Goal: Information Seeking & Learning: Learn about a topic

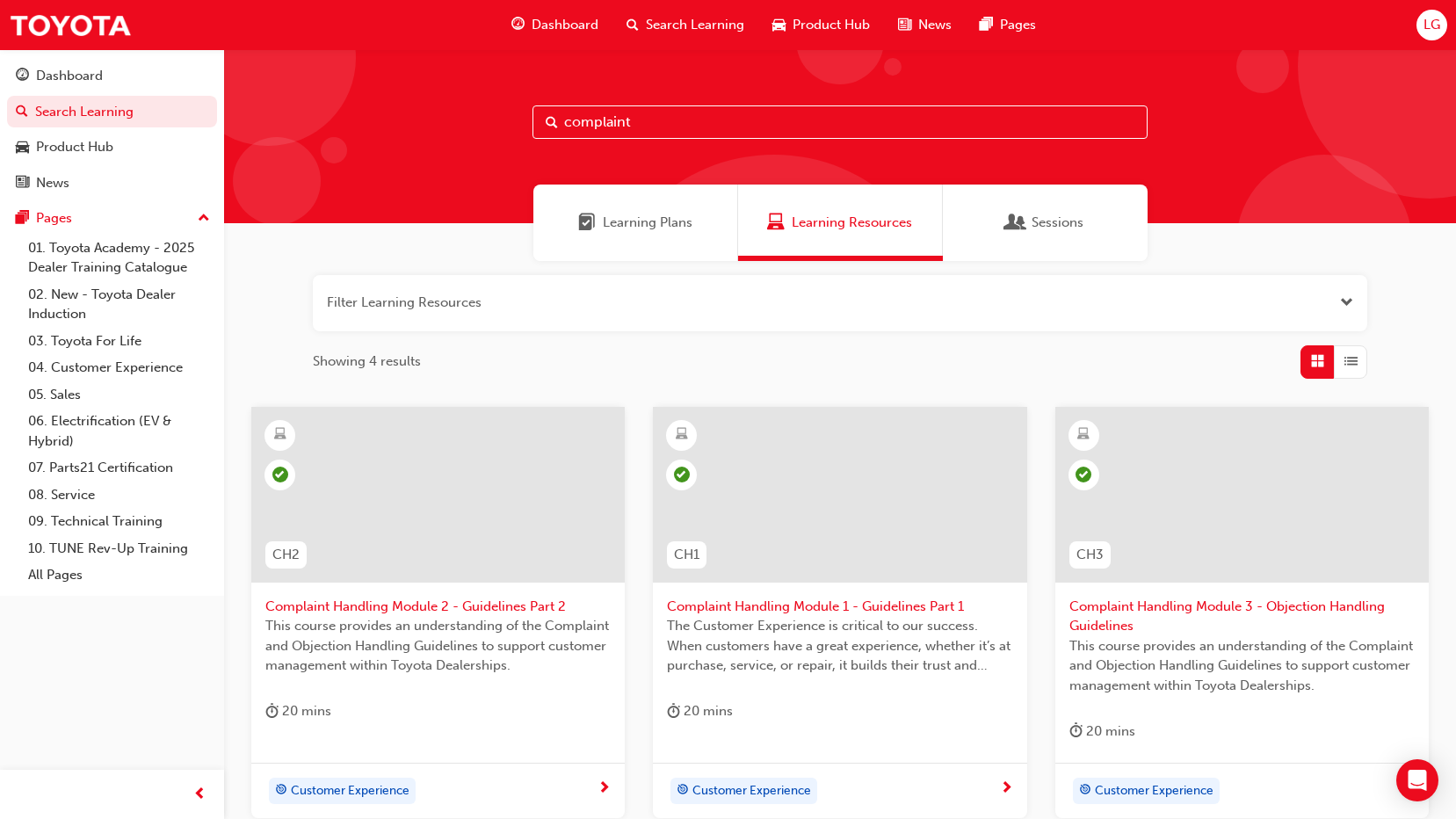
drag, startPoint x: 652, startPoint y: 123, endPoint x: 522, endPoint y: 130, distance: 130.2
click at [522, 130] on div "complaint" at bounding box center [840, 136] width 1232 height 174
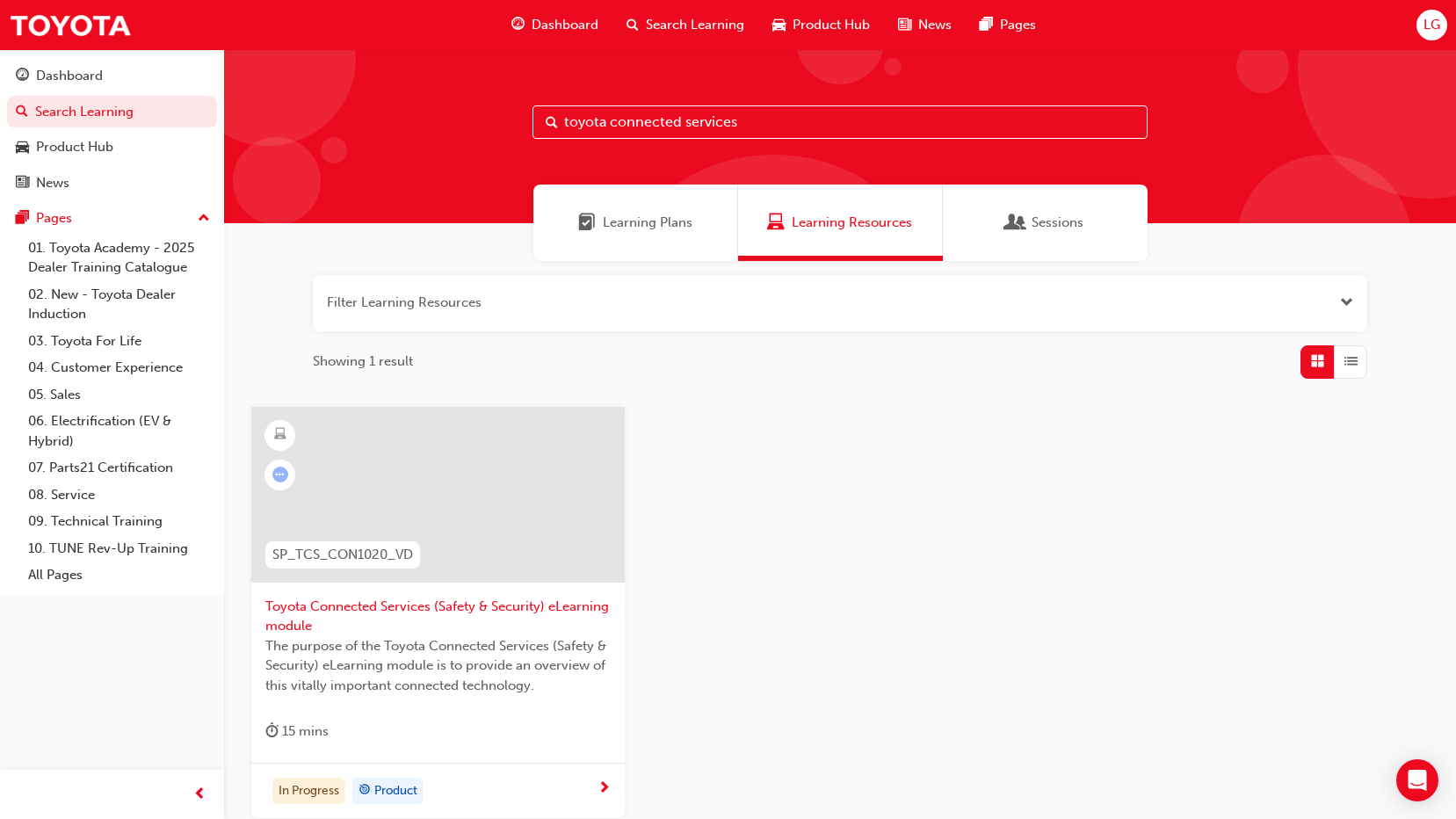
type input "toyota connected services"
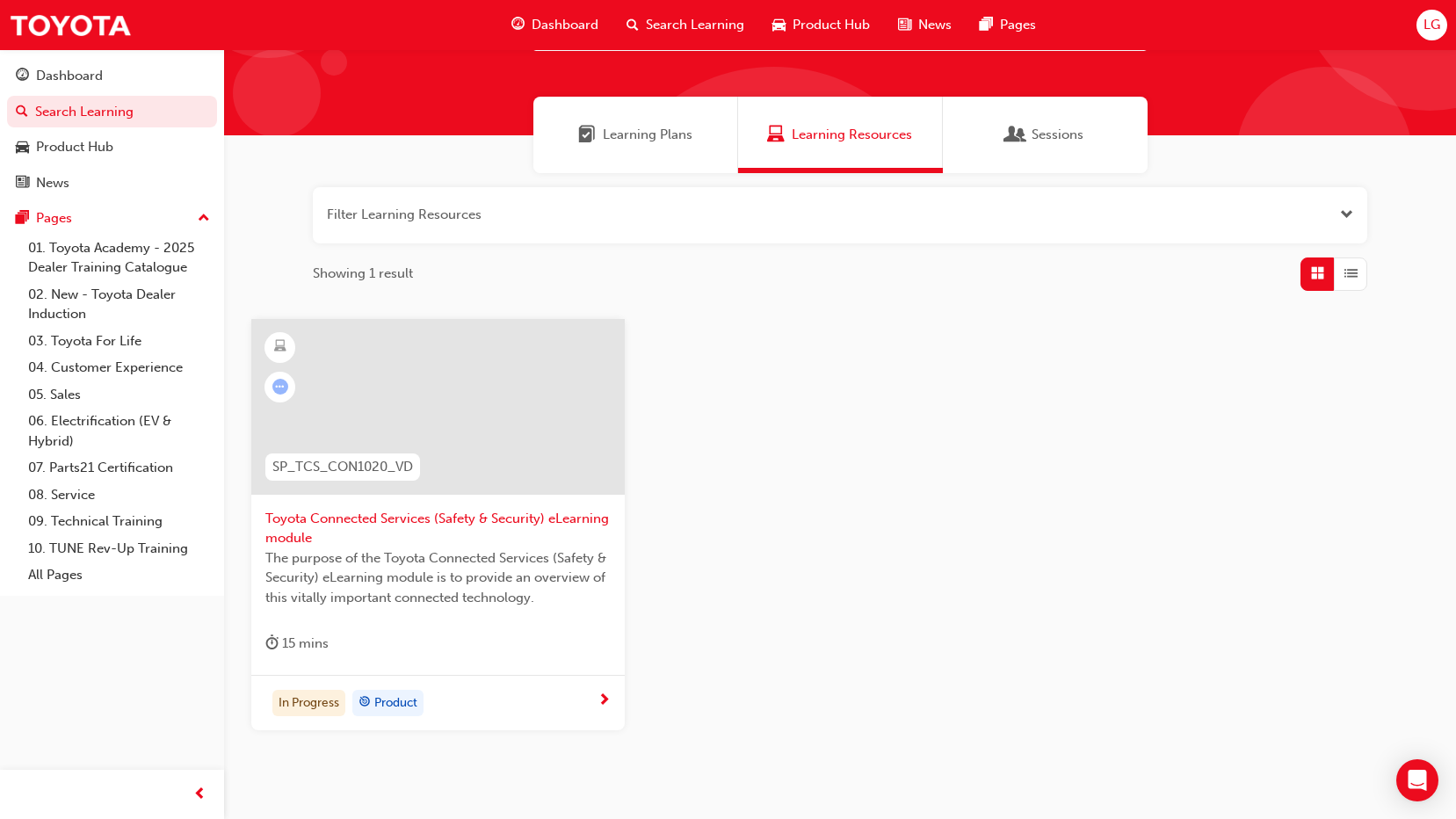
click at [474, 525] on span "Toyota Connected Services (Safety & Security) eLearning module" at bounding box center [438, 528] width 346 height 40
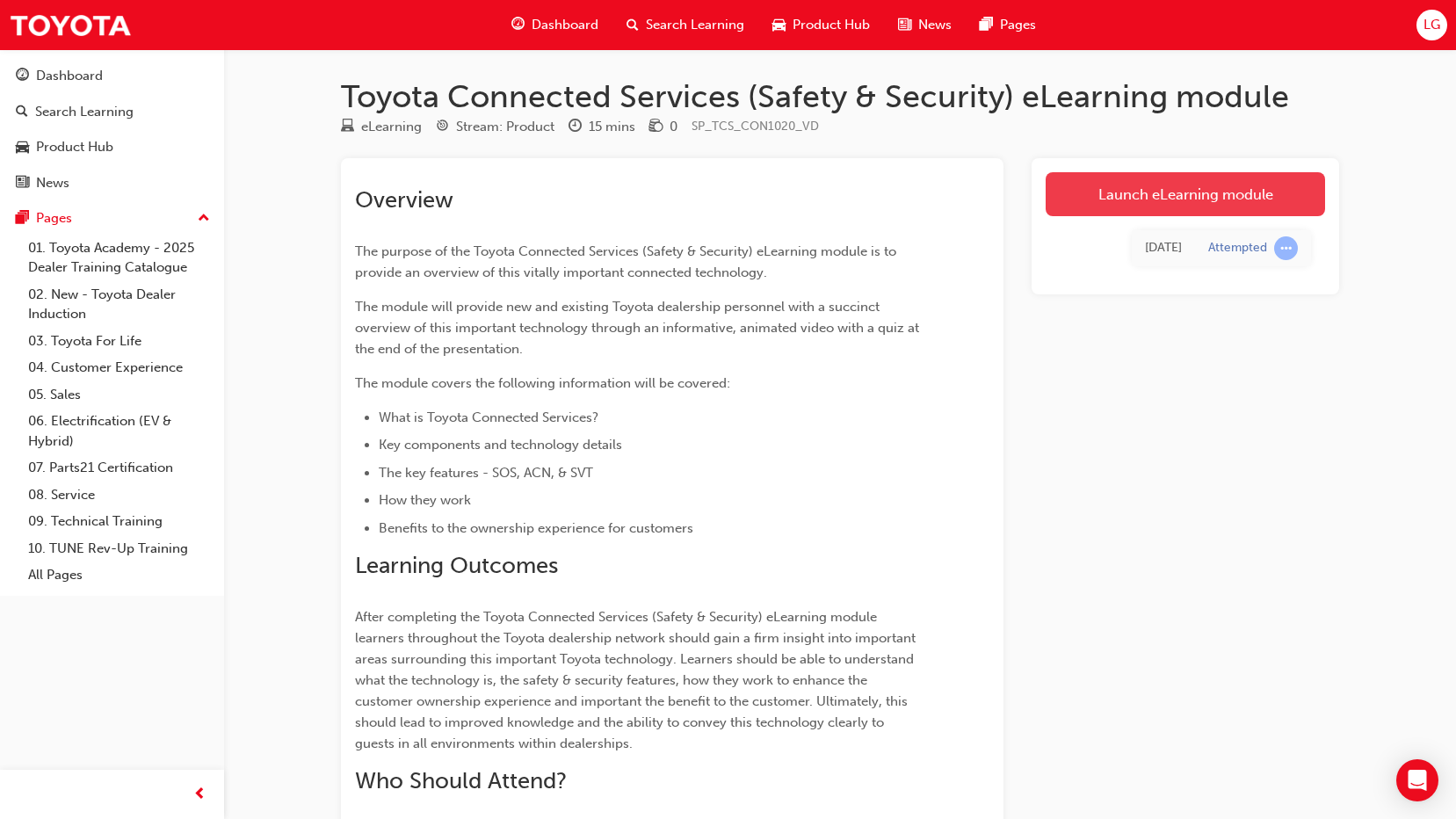
click at [1109, 207] on link "Launch eLearning module" at bounding box center [1185, 194] width 280 height 44
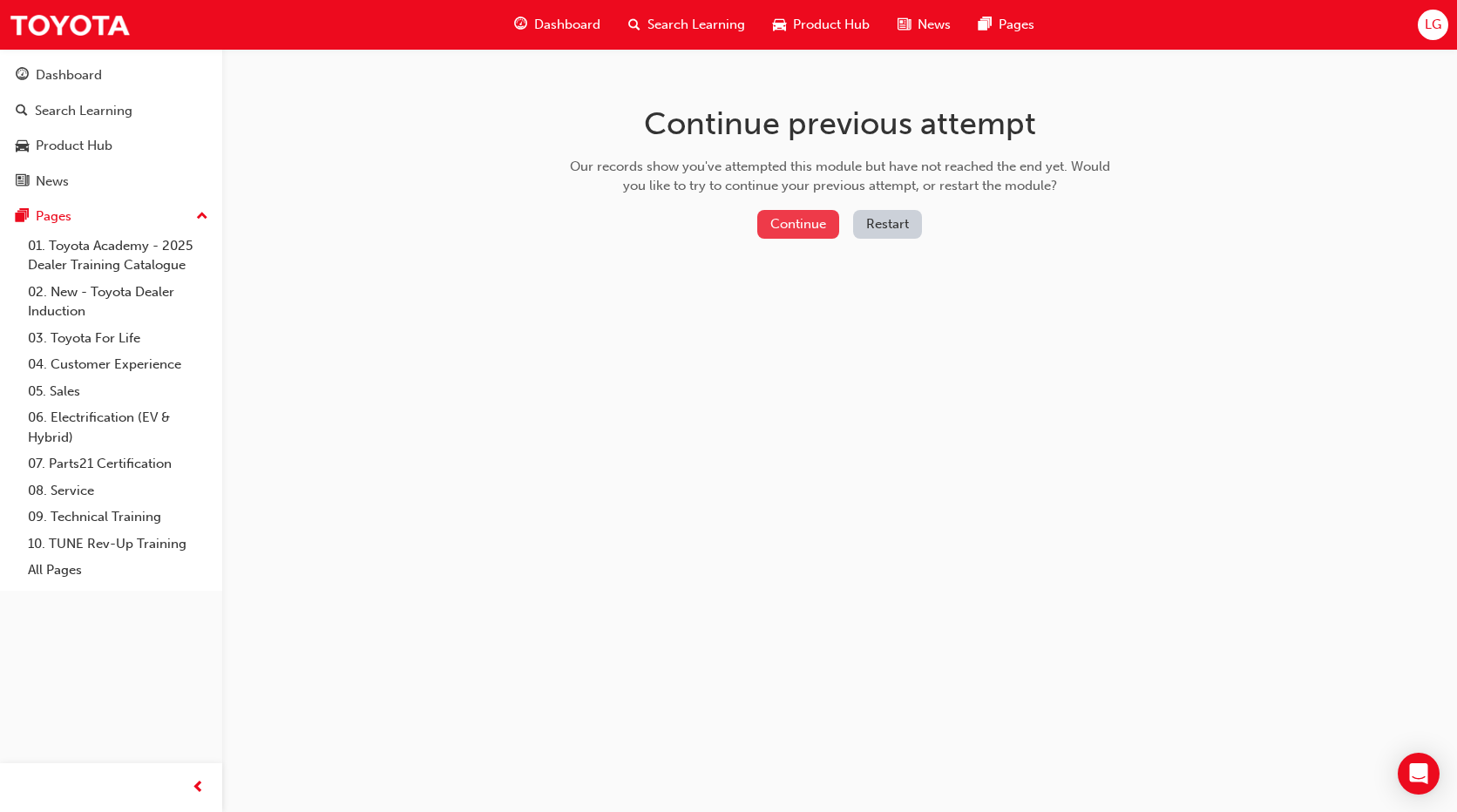
click at [791, 225] on button "Continue" at bounding box center [798, 224] width 82 height 29
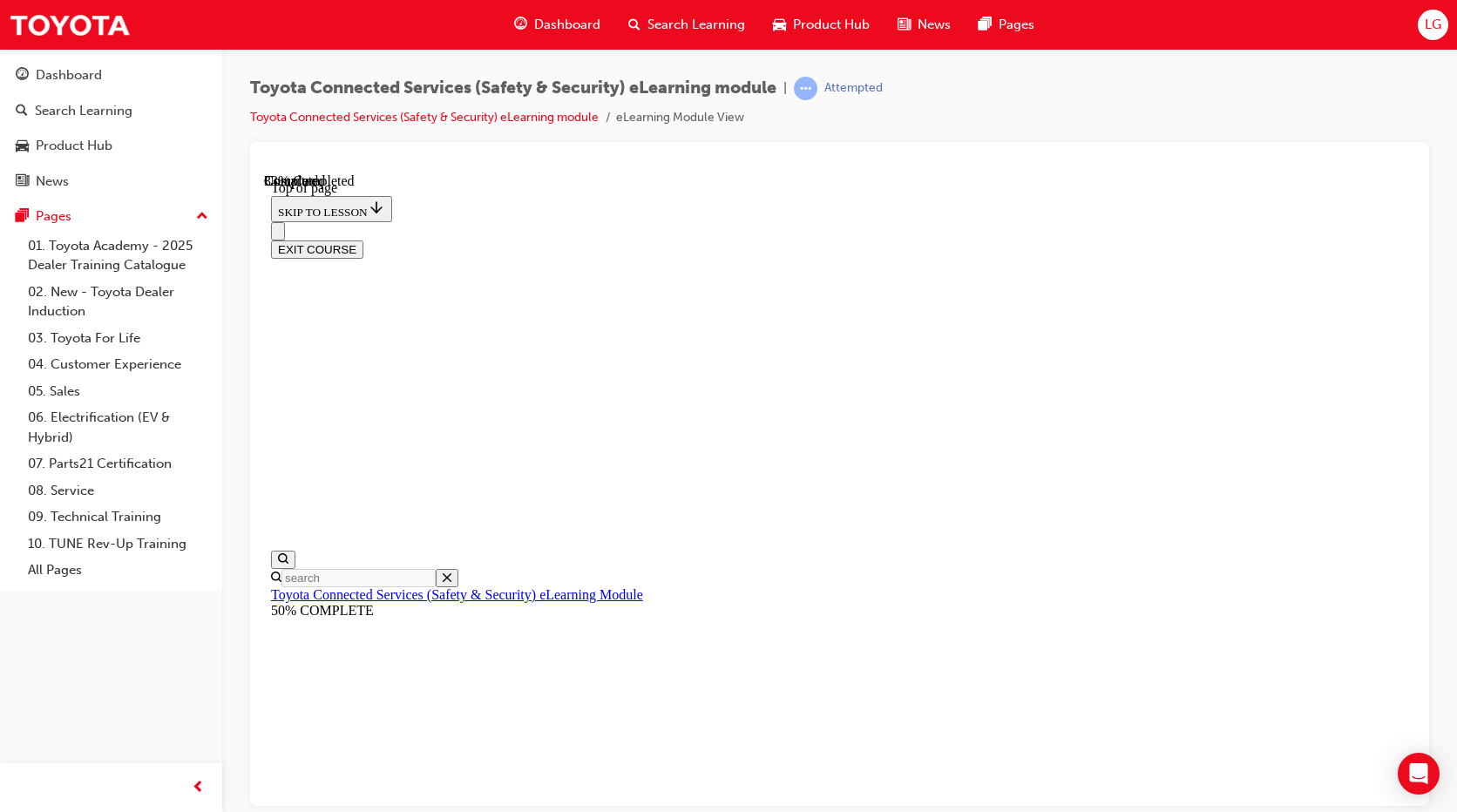
scroll to position [53, 0]
drag, startPoint x: 672, startPoint y: 643, endPoint x: 465, endPoint y: 643, distance: 207.0
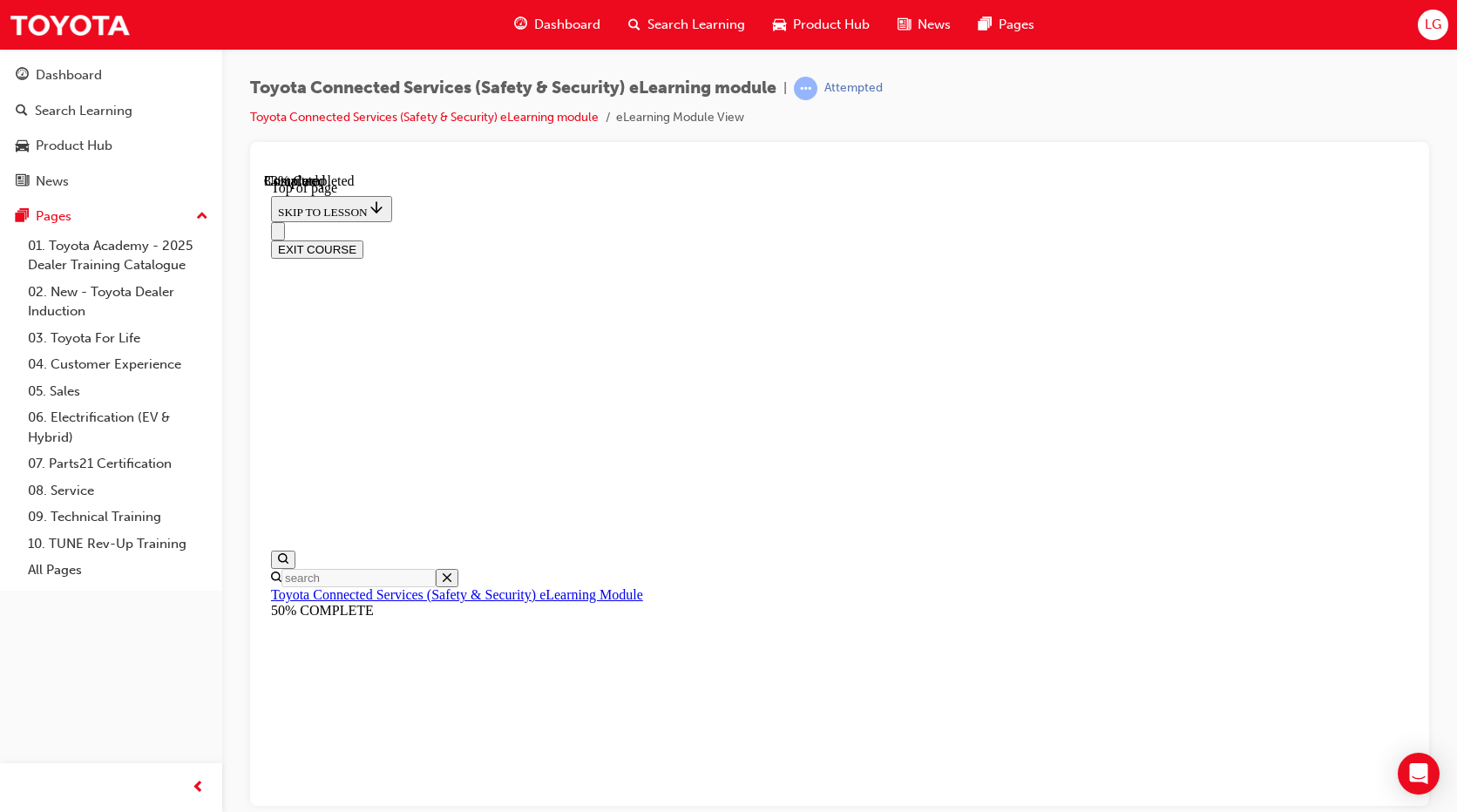
drag, startPoint x: 1366, startPoint y: 643, endPoint x: 1411, endPoint y: 642, distance: 45.0
